Goal: Information Seeking & Learning: Compare options

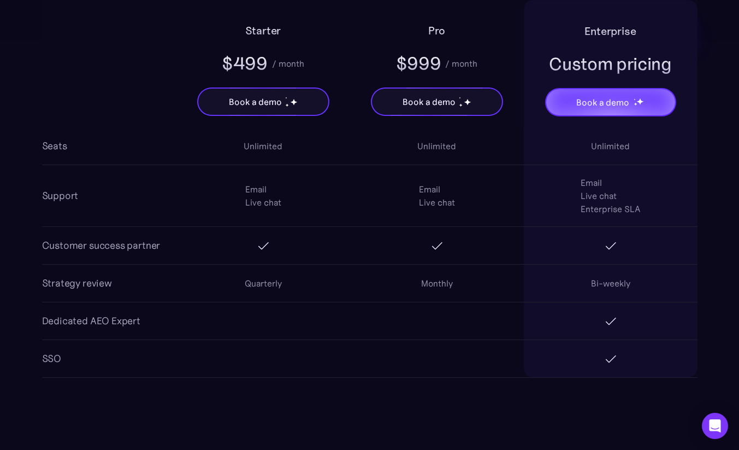
scroll to position [2026, 0]
click at [367, 220] on div "Email Live chat Email Live chat Email Live chat Enterprise SLA" at bounding box center [437, 194] width 521 height 61
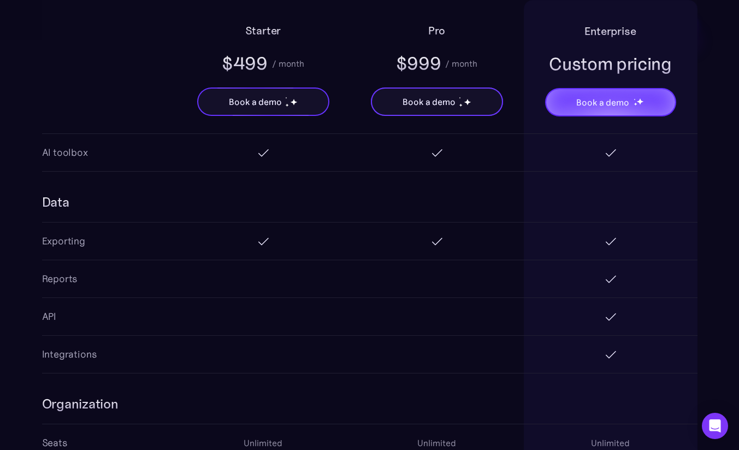
scroll to position [1724, 0]
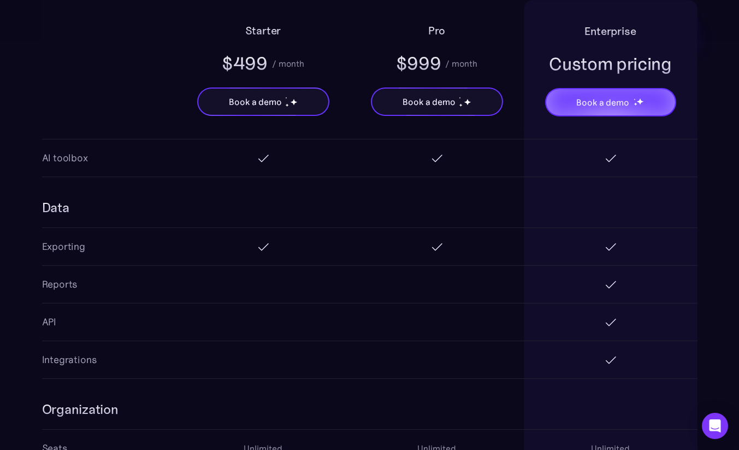
drag, startPoint x: 361, startPoint y: 234, endPoint x: 375, endPoint y: 263, distance: 31.8
click at [375, 262] on div at bounding box center [437, 246] width 174 height 35
drag, startPoint x: 378, startPoint y: 263, endPoint x: 287, endPoint y: 195, distance: 113.5
click at [287, 194] on div "Data Exporting Reports API Integrations" at bounding box center [370, 278] width 656 height 202
drag, startPoint x: 302, startPoint y: 215, endPoint x: 310, endPoint y: 214, distance: 8.8
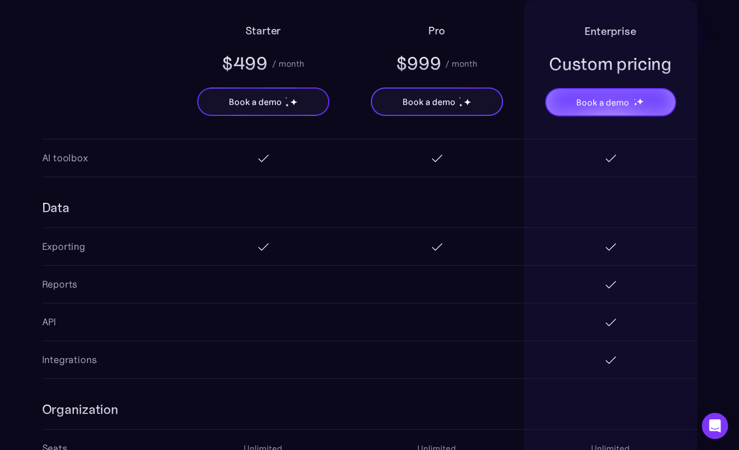
click at [305, 215] on div at bounding box center [437, 202] width 521 height 50
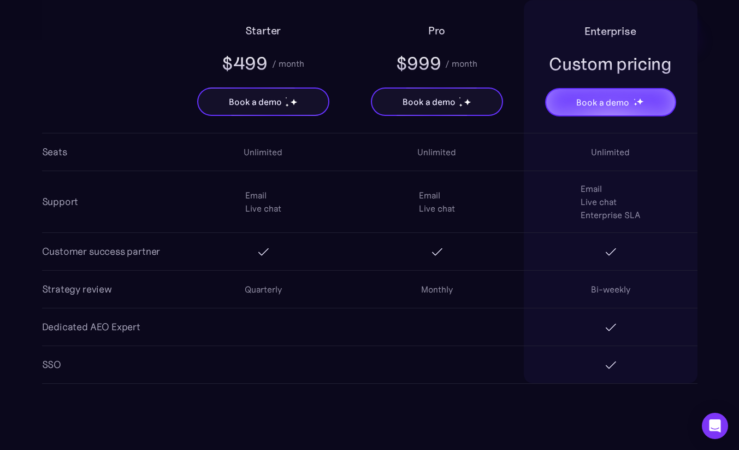
scroll to position [2024, 0]
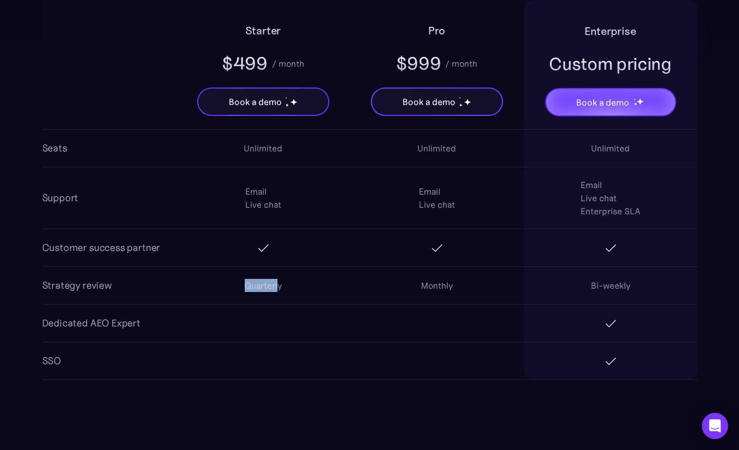
drag, startPoint x: 248, startPoint y: 286, endPoint x: 280, endPoint y: 289, distance: 31.9
click at [280, 289] on div "Quarterly" at bounding box center [264, 285] width 174 height 35
click at [281, 289] on div "Quarterly" at bounding box center [263, 285] width 37 height 13
drag, startPoint x: 290, startPoint y: 289, endPoint x: 212, endPoint y: 289, distance: 78.1
click at [211, 289] on div "Quarterly" at bounding box center [264, 285] width 174 height 35
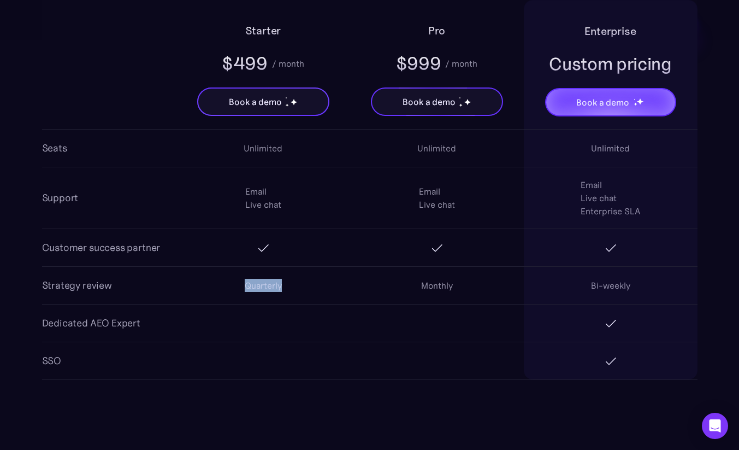
click at [212, 289] on div "Quarterly" at bounding box center [264, 285] width 174 height 35
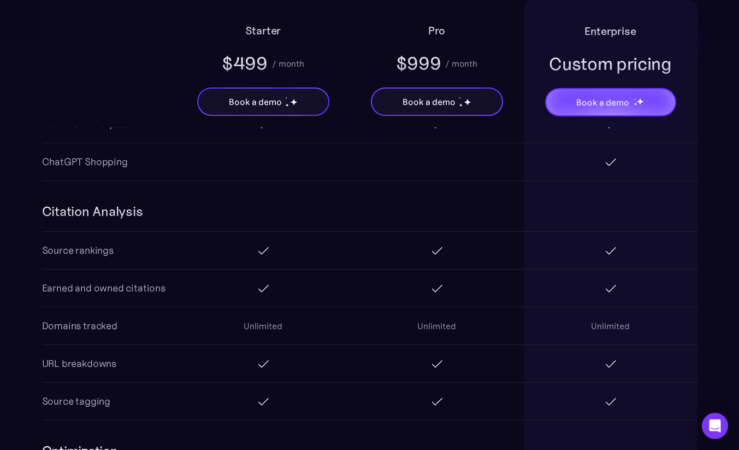
scroll to position [1272, 0]
